Goal: Transaction & Acquisition: Obtain resource

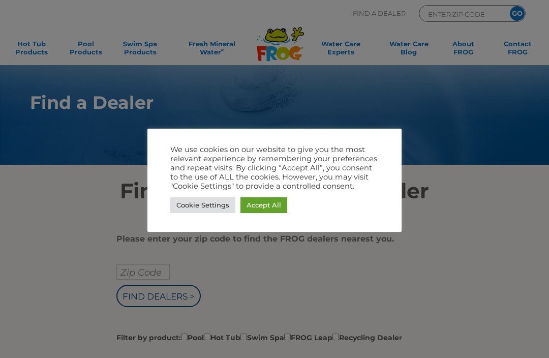
click at [264, 202] on link "Accept All" at bounding box center [263, 205] width 47 height 16
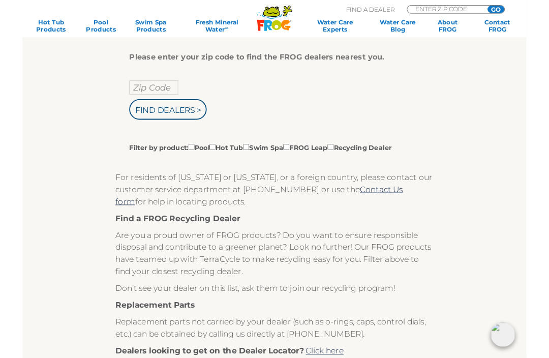
scroll to position [172, 0]
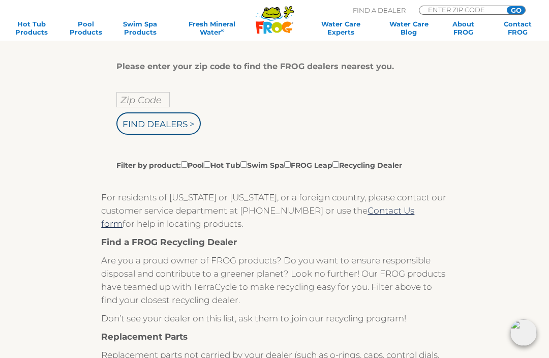
click at [134, 100] on input "Zip Code" at bounding box center [142, 99] width 53 height 15
type input "Zip Code"
click at [145, 106] on input "text" at bounding box center [142, 99] width 53 height 15
type input "46840"
click at [210, 165] on input "Filter by product: Pool Hot Tub Swim Spa FROG Leap Recycling Dealer" at bounding box center [207, 164] width 7 height 7
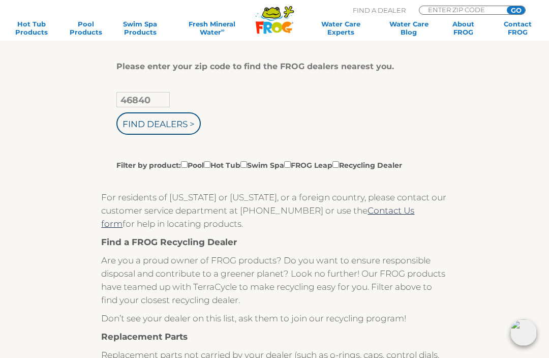
checkbox input "true"
click at [160, 128] on input "Find Dealers >" at bounding box center [158, 123] width 84 height 22
click at [155, 102] on input "46840" at bounding box center [142, 99] width 53 height 15
click at [157, 105] on input "46840" at bounding box center [142, 99] width 53 height 15
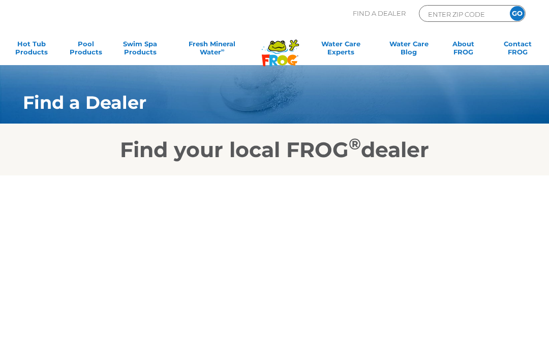
click at [527, 231] on body "Find A Dealer ENTER ZIP CODE GO MENU MENU Hot Tub Products All Hot Tub Products…" at bounding box center [274, 179] width 549 height 358
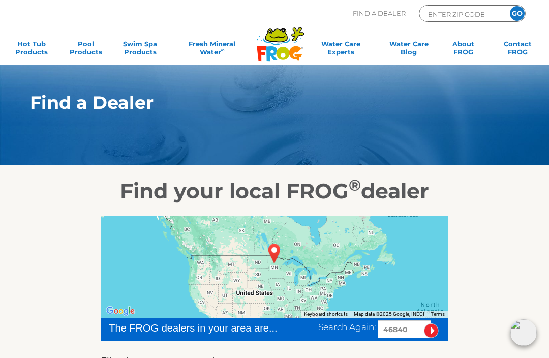
click at [14, 2] on div ".st130{clip-path:url(#SVGID_2_);fill-rule:evenodd;clip-rule:evenodd;fill:#C3CC0…" at bounding box center [274, 32] width 529 height 65
click at [406, 330] on input "46840" at bounding box center [404, 329] width 53 height 18
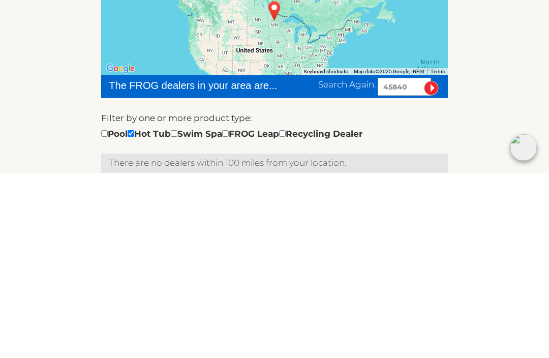
type input "45840"
click at [430, 266] on input "image" at bounding box center [431, 273] width 15 height 15
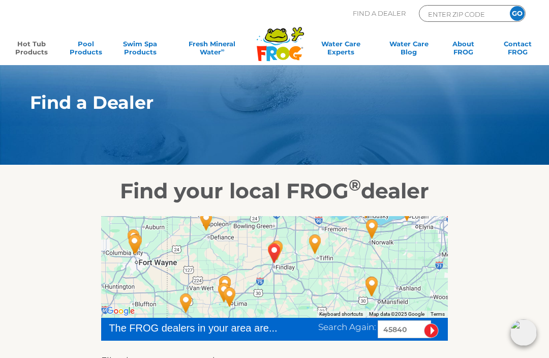
click at [25, 40] on link "Hot Tub Products" at bounding box center [31, 50] width 42 height 20
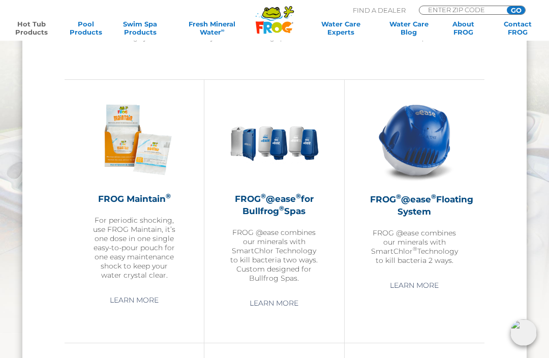
scroll to position [922, 0]
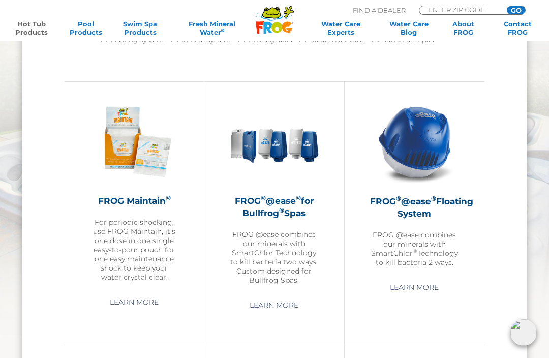
click at [428, 147] on img at bounding box center [414, 141] width 89 height 89
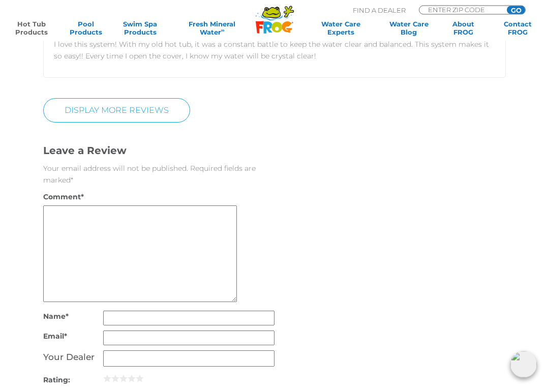
scroll to position [1854, 0]
